Goal: Transaction & Acquisition: Purchase product/service

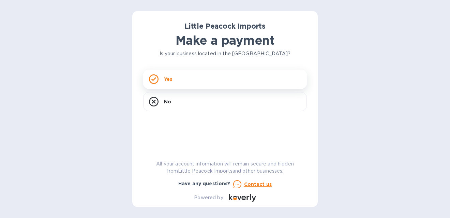
click at [177, 84] on div "Yes" at bounding box center [225, 78] width 164 height 19
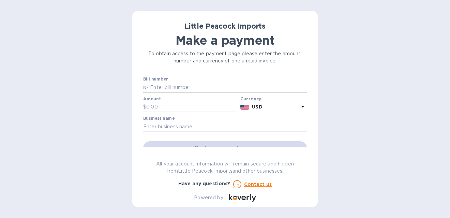
click at [176, 87] on input "text" at bounding box center [228, 87] width 158 height 10
paste input "LP2509082A"
type input "LP2509082A"
click at [168, 107] on input "text" at bounding box center [191, 107] width 91 height 10
type input "116"
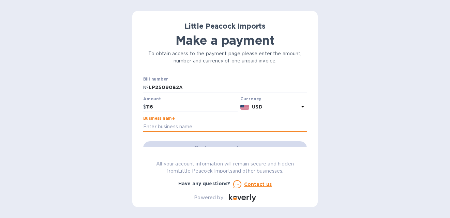
paste input "Unwin'd 40cay Wines, LLC (d/b/a 260 Wine + Spirits)"
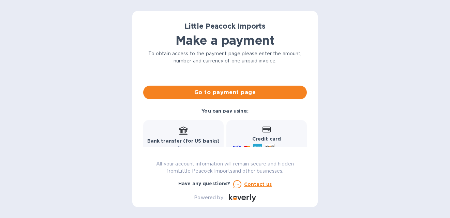
scroll to position [50, 0]
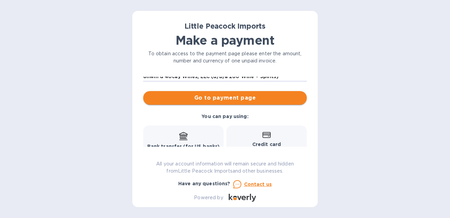
type input "Unwin'd 40cay Wines, LLC (d/b/a 260 Wine + Spirits)"
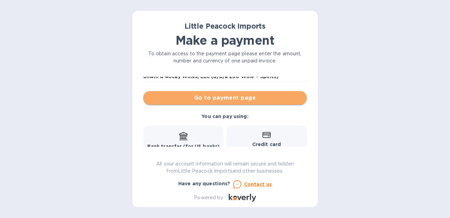
click at [244, 98] on span "Go to payment page" at bounding box center [225, 98] width 153 height 8
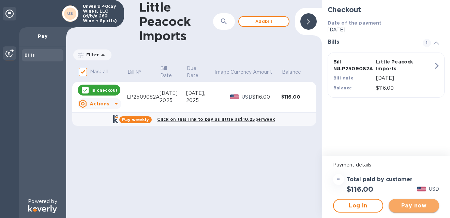
click at [409, 203] on span "Pay now" at bounding box center [414, 205] width 40 height 8
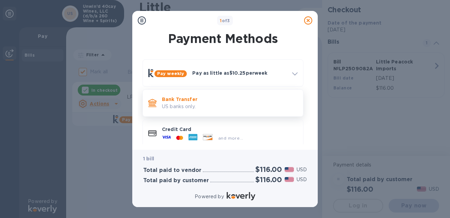
scroll to position [7, 0]
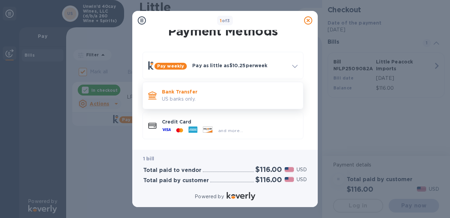
click at [247, 93] on p "Bank Transfer" at bounding box center [230, 91] width 136 height 7
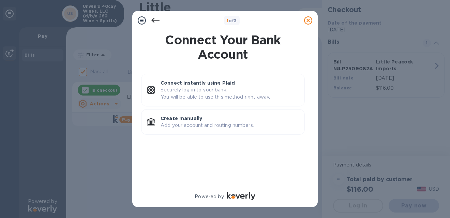
scroll to position [0, 0]
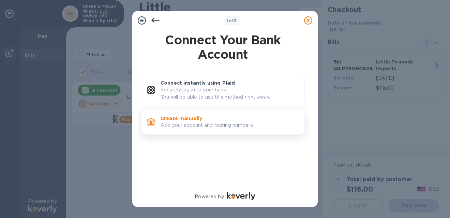
click at [212, 118] on p "Create manually" at bounding box center [229, 118] width 138 height 7
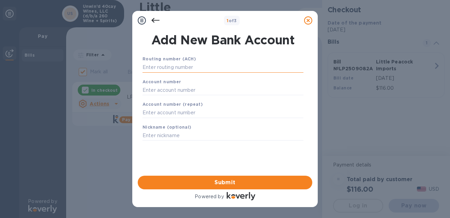
click at [192, 64] on input "text" at bounding box center [222, 67] width 161 height 10
paste input "022304616"
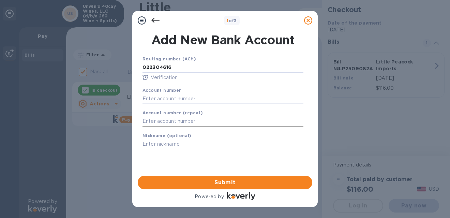
type input "022304616"
click at [192, 98] on input "text" at bounding box center [222, 98] width 161 height 10
paste input "217219204"
type input "217219204"
click at [192, 121] on input "text" at bounding box center [222, 121] width 161 height 10
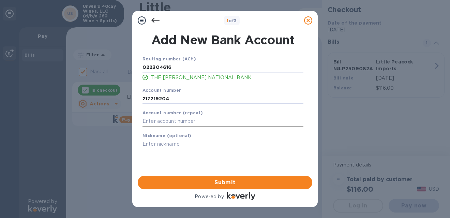
paste input "217219204"
type input "217219204"
click at [247, 183] on span "Submit" at bounding box center [225, 182] width 164 height 8
